Goal: Information Seeking & Learning: Learn about a topic

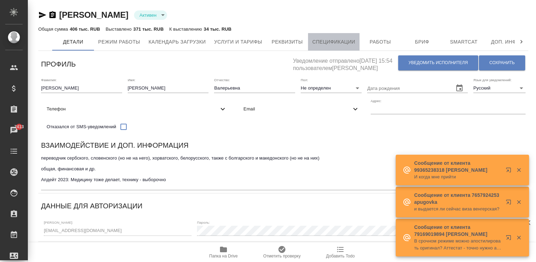
click at [325, 43] on span "Спецификации" at bounding box center [333, 42] width 43 height 9
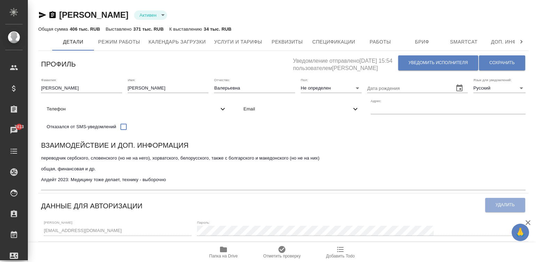
click at [367, 93] on div "Дата рождения" at bounding box center [417, 85] width 101 height 15
click at [285, 38] on span "Реквизиты" at bounding box center [286, 42] width 33 height 9
select select "10"
